Goal: Task Accomplishment & Management: Use online tool/utility

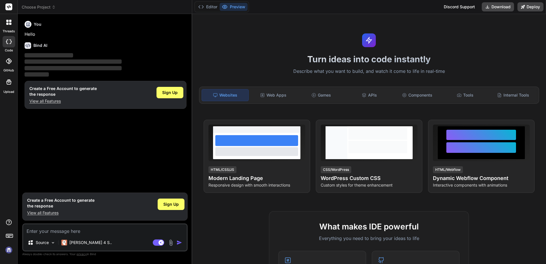
click at [79, 232] on textarea at bounding box center [105, 229] width 164 height 10
click at [170, 206] on span "Sign Up" at bounding box center [170, 204] width 15 height 6
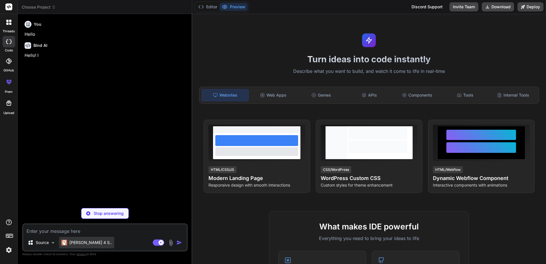
click at [90, 242] on p "[PERSON_NAME] 4 S.." at bounding box center [90, 243] width 43 height 6
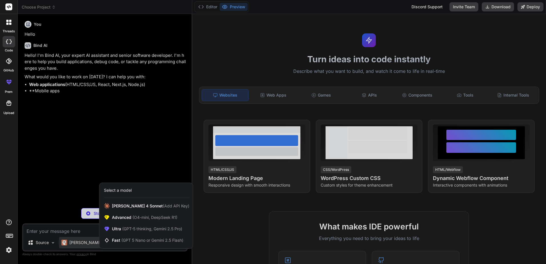
click at [65, 178] on div at bounding box center [273, 132] width 546 height 264
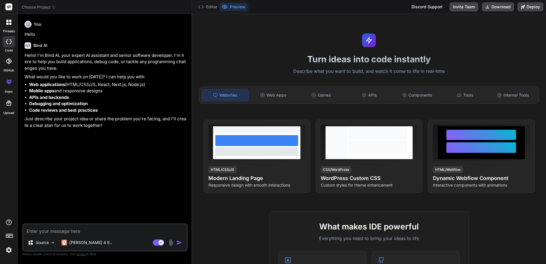
click at [75, 231] on textarea at bounding box center [105, 229] width 164 height 10
type textarea "x"
click at [53, 233] on textarea at bounding box center [105, 229] width 164 height 10
paste textarea "LoreMI/DO sitamet Consecteturad elit seddo eiusm TE incidid utlabore. Etdo & Ma…"
type textarea "LoreMI/DO sitamet Consecteturad elit seddo eiusm TE incidid utlabore. Etdo & Ma…"
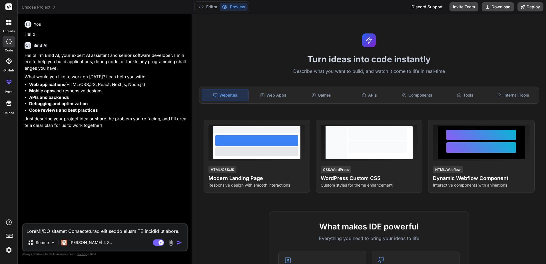
type textarea "x"
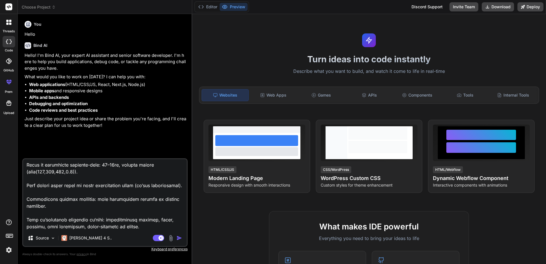
type textarea "LoreMI/DO sitamet Consecteturad elit seddo eiusm TE incidid utlabore. Etdo & Ma…"
click at [179, 238] on img "button" at bounding box center [179, 238] width 6 height 6
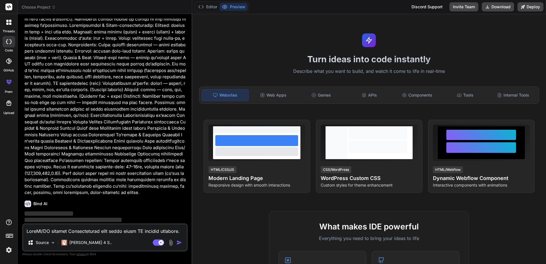
scroll to position [210, 0]
type textarea "x"
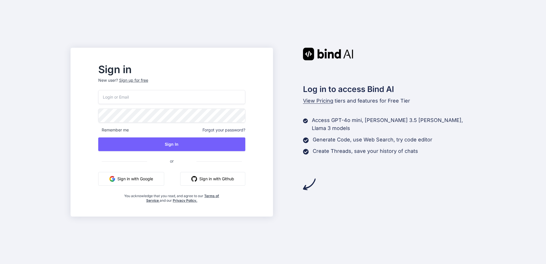
click at [154, 177] on button "Sign in with Google" at bounding box center [131, 179] width 66 height 14
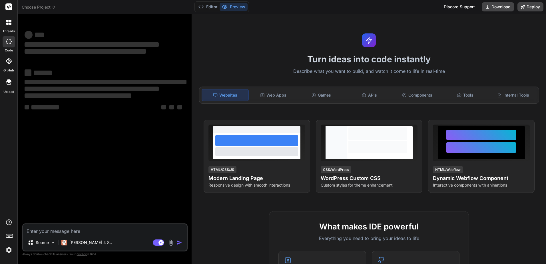
type textarea "x"
